Goal: Transaction & Acquisition: Purchase product/service

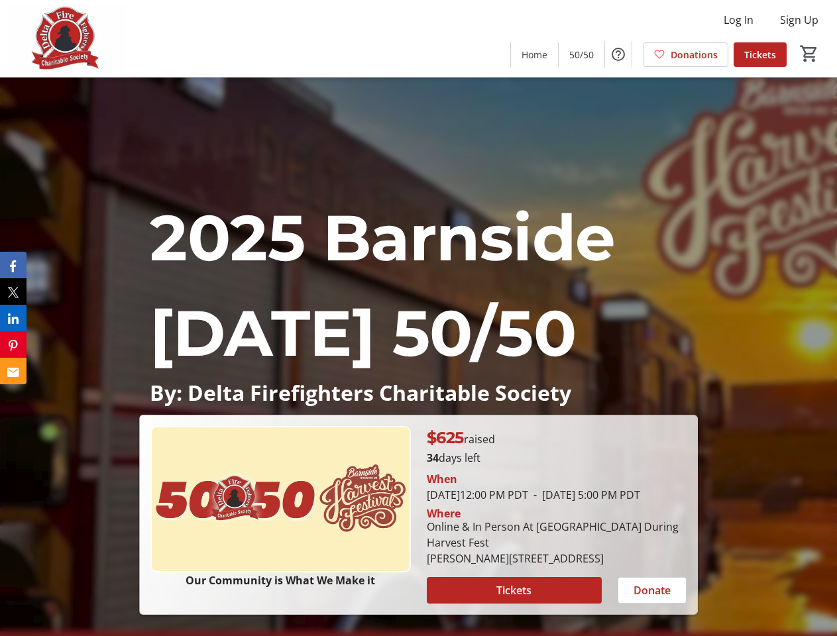
click at [418, 318] on p "2025 Barnside [DATE] 50/50" at bounding box center [418, 285] width 537 height 191
click at [67, 38] on img at bounding box center [67, 38] width 118 height 66
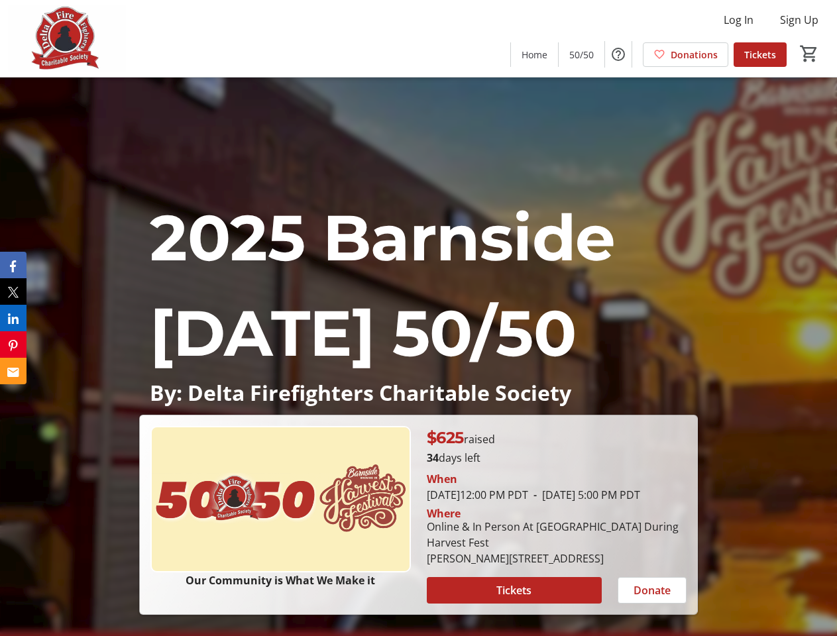
click at [809, 54] on mat-icon "0" at bounding box center [809, 54] width 20 height 20
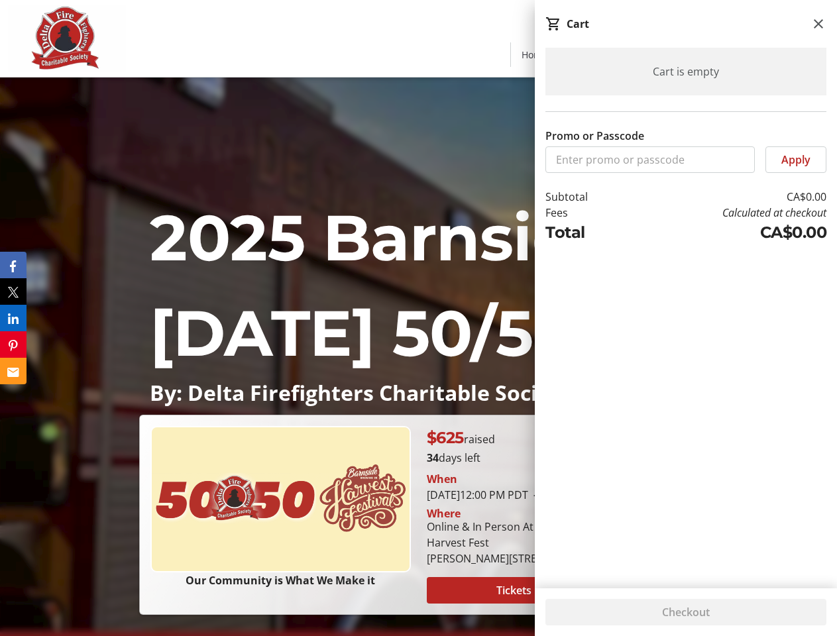
click at [514, 591] on span "Tickets" at bounding box center [513, 591] width 35 height 16
